Goal: Transaction & Acquisition: Purchase product/service

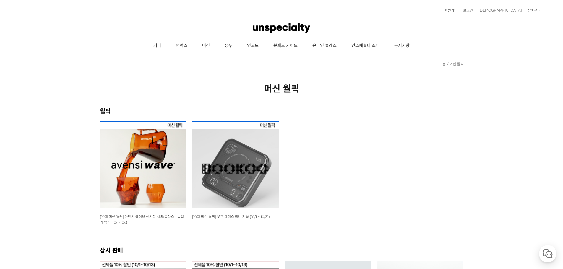
click at [268, 181] on img at bounding box center [235, 164] width 87 height 87
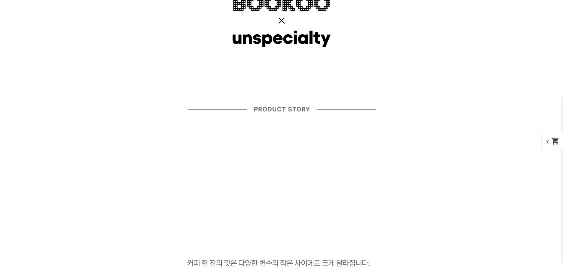
scroll to position [680, 0]
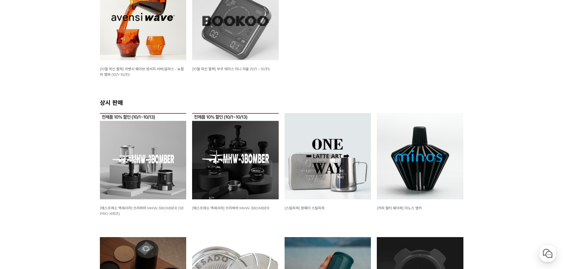
scroll to position [177, 0]
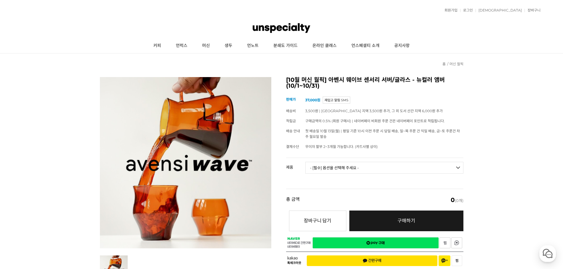
scroll to position [30, 0]
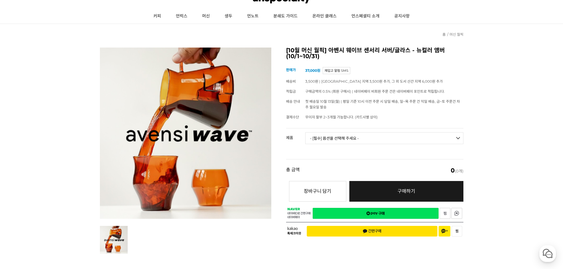
click at [415, 135] on select "- [필수] 옵션을 선택해 주세요 - ------------------- 웨이브 앰버 3종 세트 [품절] 사이클론 센서리 서버 앰버 알토 글라…" at bounding box center [384, 138] width 158 height 12
click at [305, 132] on select "- [필수] 옵션을 선택해 주세요 - ------------------- 웨이브 앰버 3종 세트 [품절] 사이클론 센서리 서버 앰버 알토 글라…" at bounding box center [384, 138] width 158 height 12
select select "*"
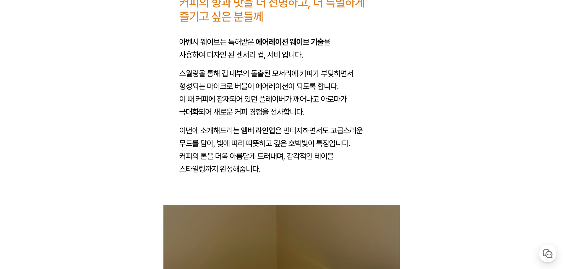
scroll to position [0, 0]
